Goal: Book appointment/travel/reservation

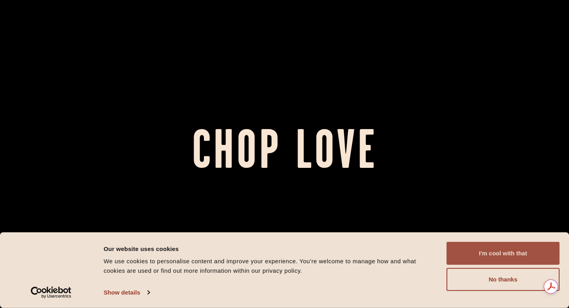
click at [528, 251] on button "I'm cool with that" at bounding box center [503, 253] width 113 height 23
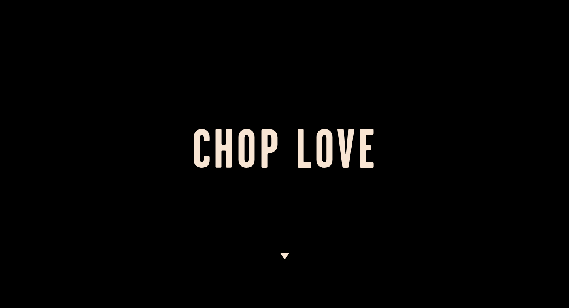
click at [280, 151] on h1 "Chop Love" at bounding box center [284, 153] width 569 height 43
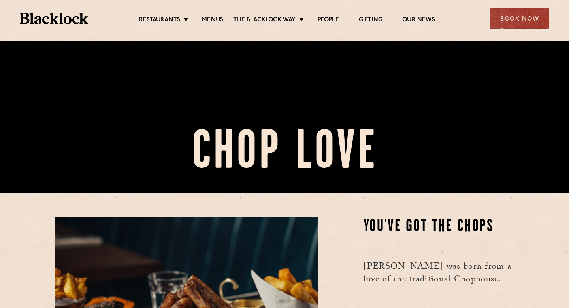
scroll to position [282, 0]
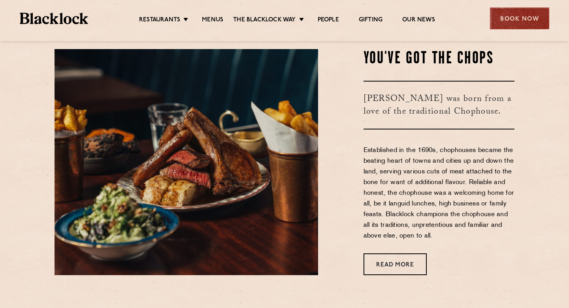
click at [518, 8] on div "Book Now" at bounding box center [519, 19] width 59 height 22
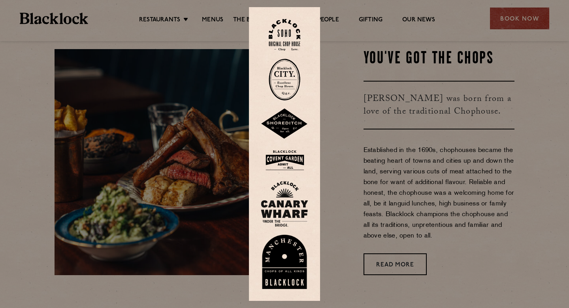
click at [282, 260] on img at bounding box center [284, 261] width 47 height 55
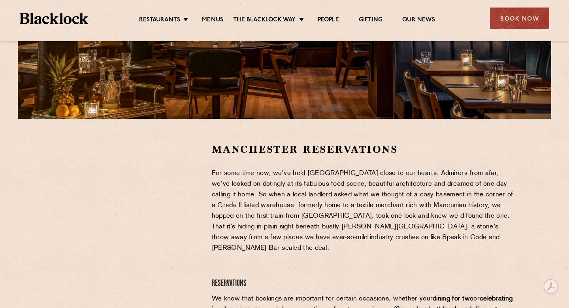
scroll to position [166, 0]
